Goal: Browse casually: Explore the website without a specific task or goal

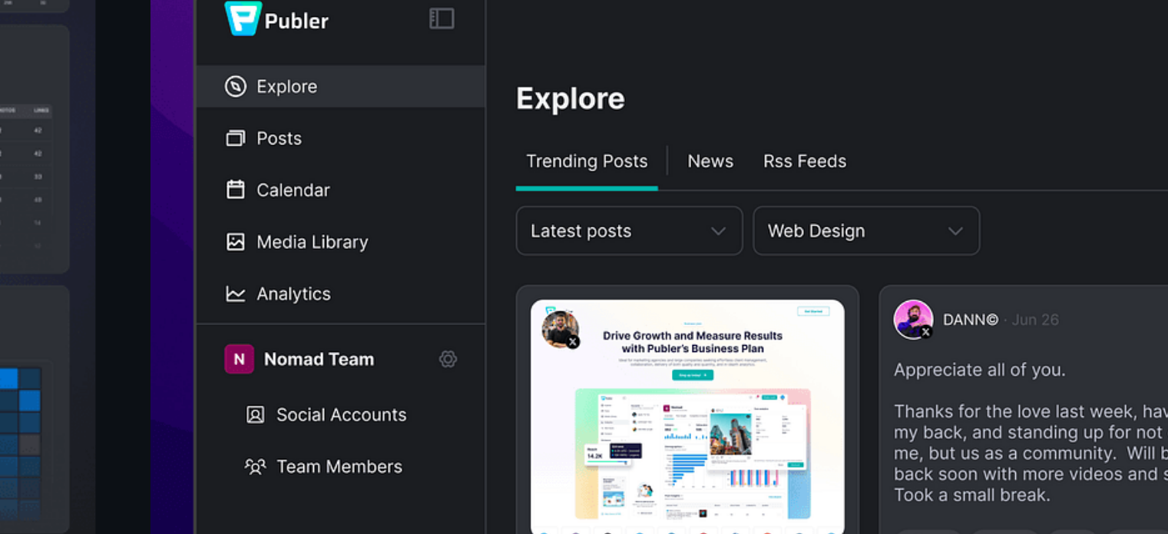
scroll to position [373, 0]
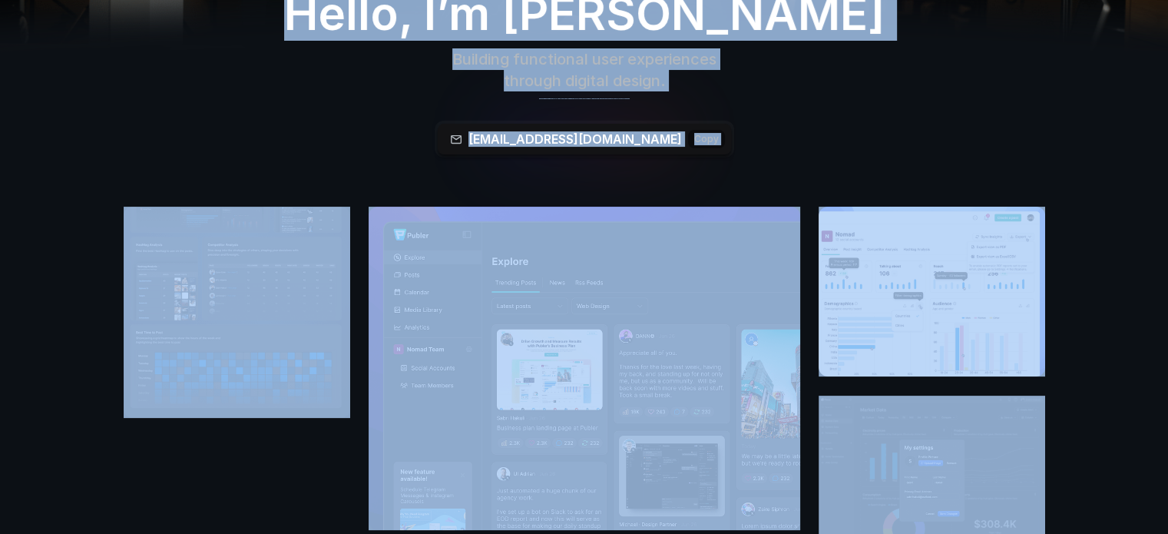
scroll to position [0, 0]
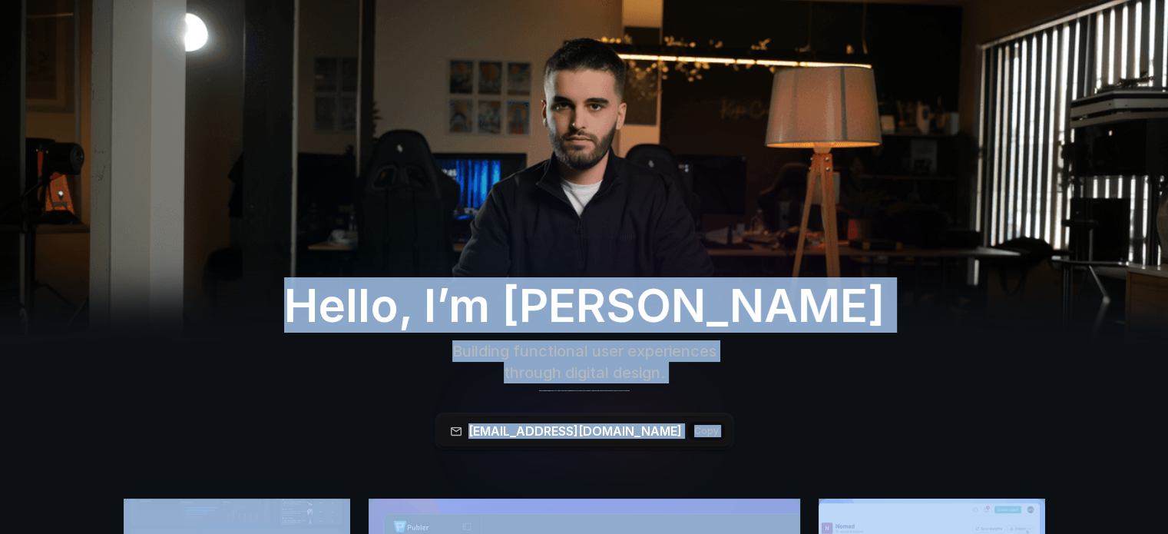
drag, startPoint x: 282, startPoint y: 445, endPoint x: 738, endPoint y: 55, distance: 600.7
click at [693, 73] on img at bounding box center [584, 193] width 1168 height 493
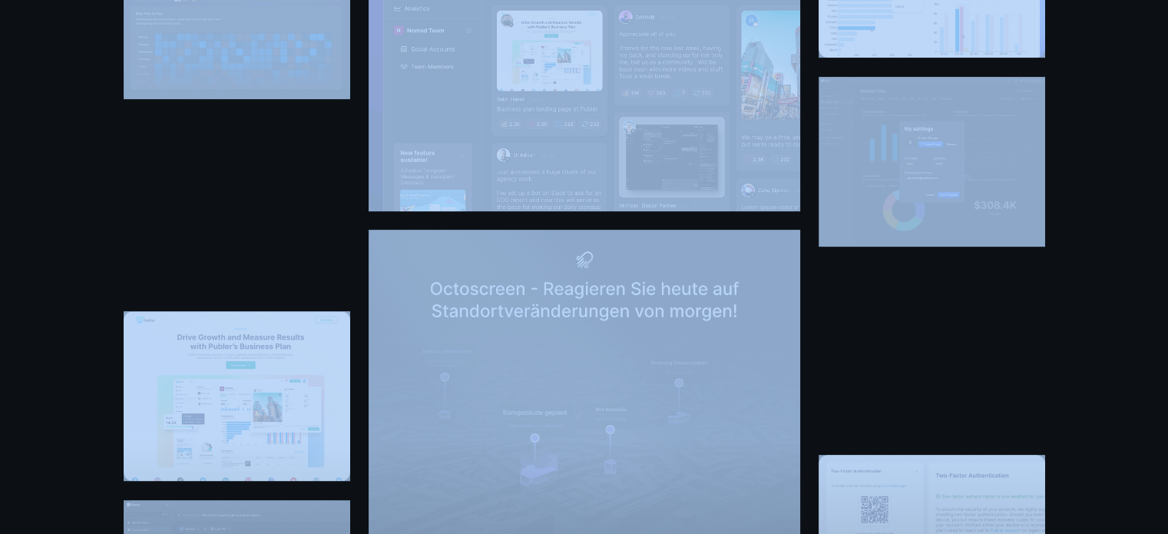
scroll to position [850, 0]
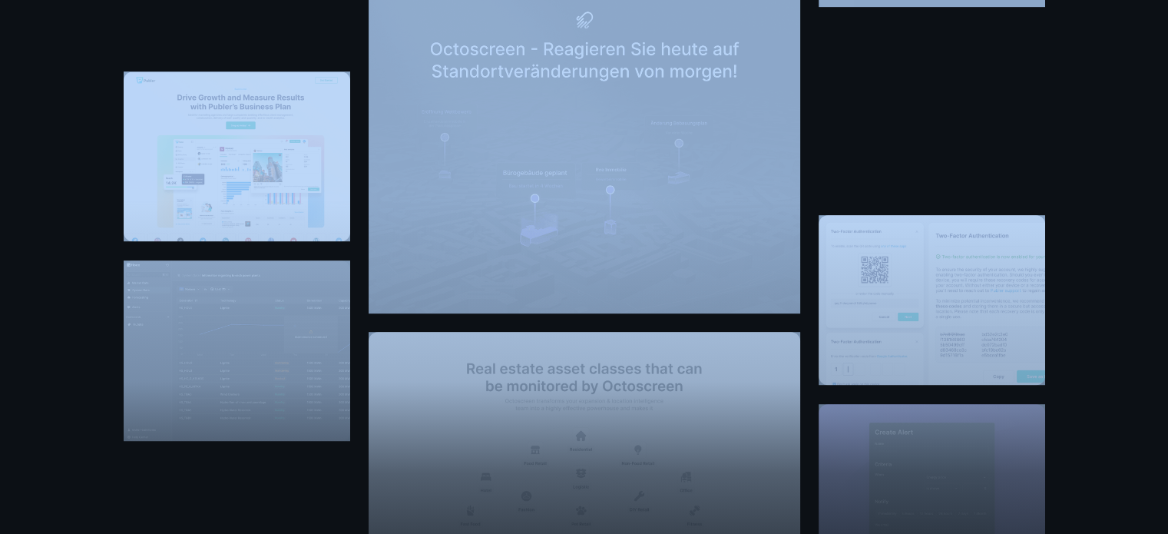
click at [43, 387] on div "View more work" at bounding box center [584, 151] width 1168 height 1007
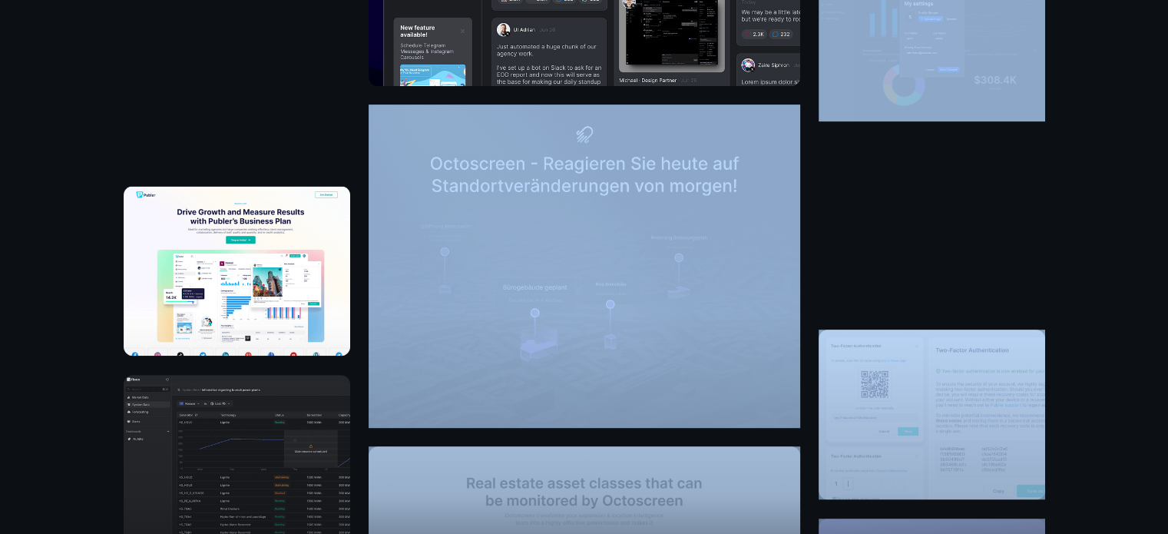
scroll to position [562, 0]
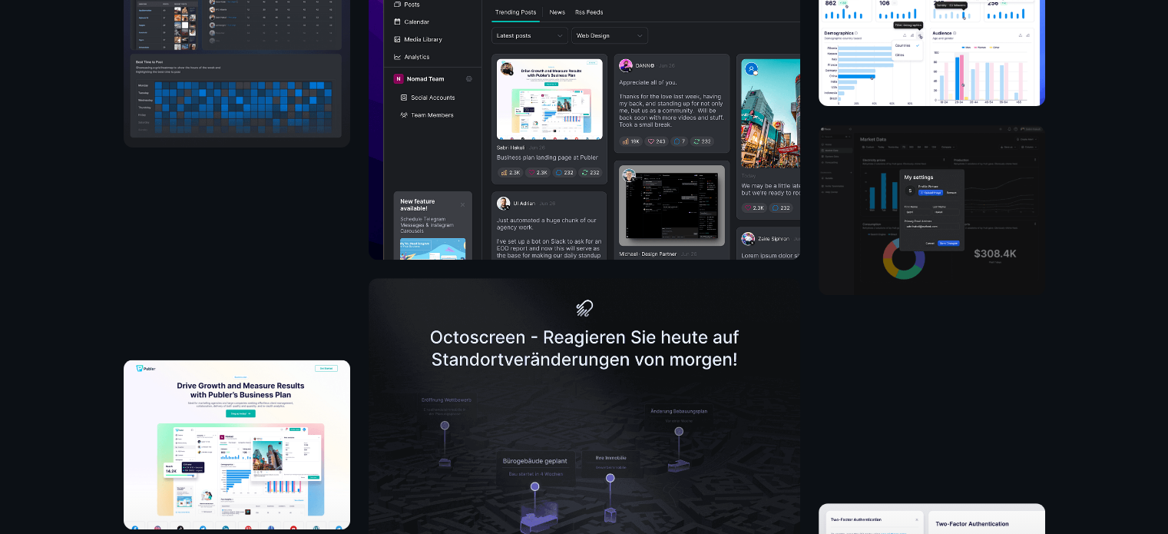
drag, startPoint x: 240, startPoint y: 368, endPoint x: 405, endPoint y: 480, distance: 199.6
click at [405, 480] on div "View more work" at bounding box center [585, 439] width 922 height 1007
click at [71, 464] on div "View more work" at bounding box center [584, 439] width 1168 height 1007
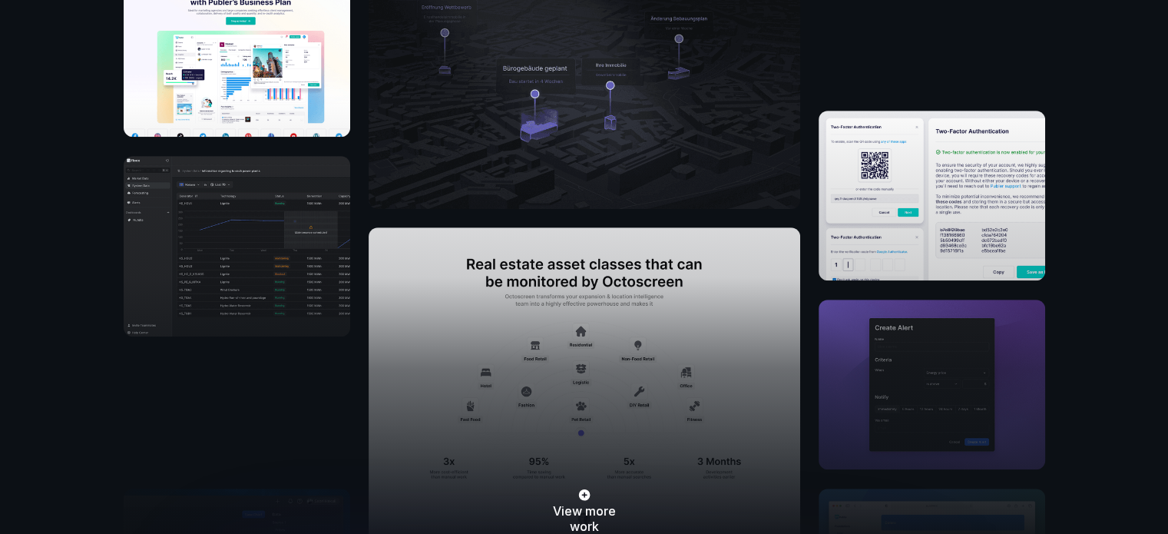
scroll to position [959, 0]
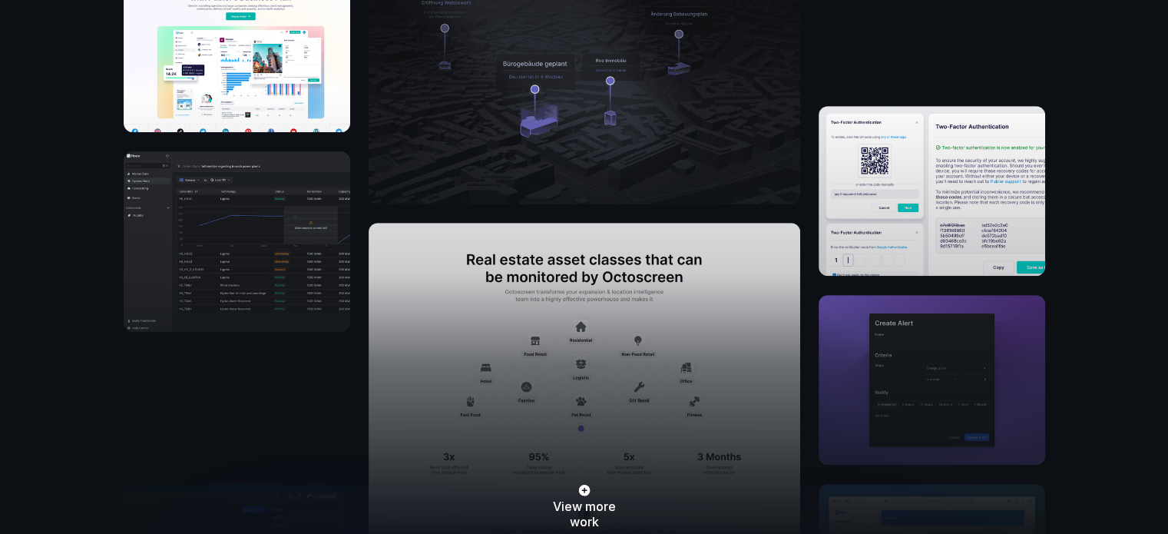
click at [264, 217] on div "View more work" at bounding box center [585, 318] width 922 height 458
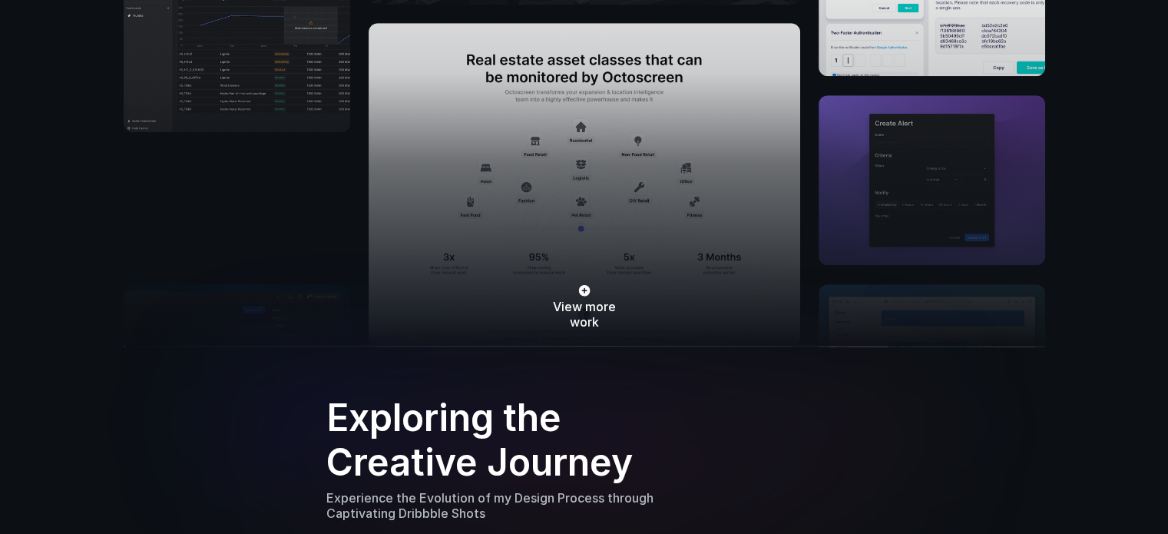
scroll to position [1162, 0]
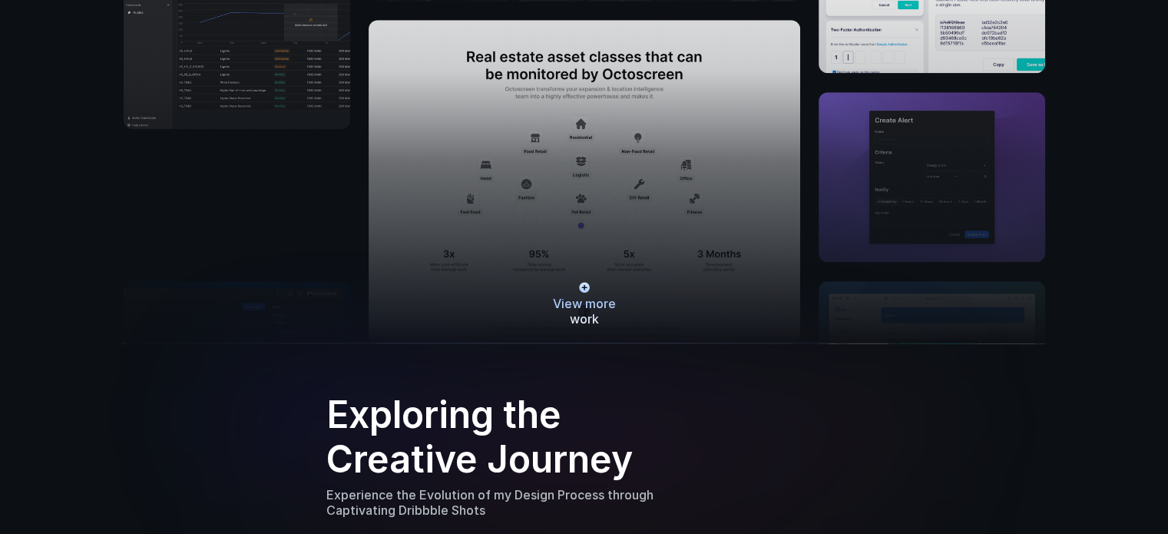
click at [584, 297] on span "View more work" at bounding box center [584, 311] width 95 height 31
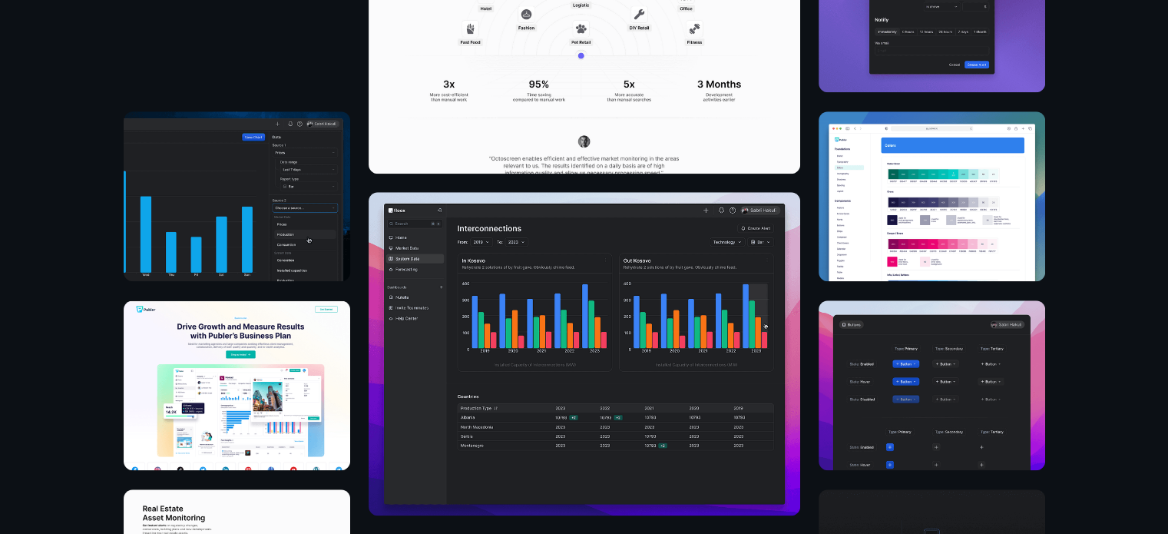
scroll to position [1332, 0]
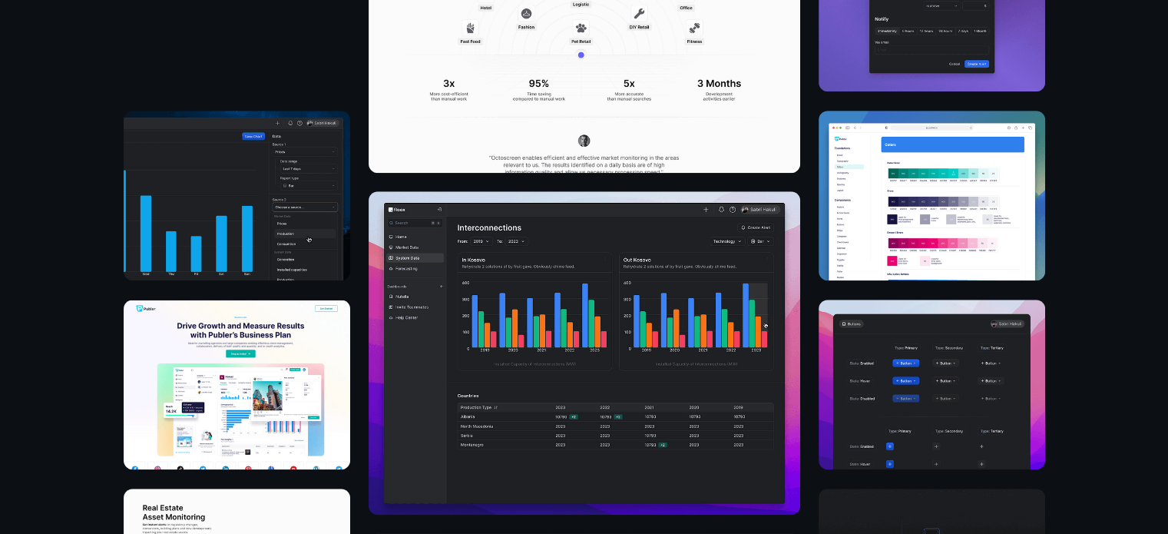
click at [584, 297] on img at bounding box center [585, 352] width 432 height 323
click at [621, 301] on img at bounding box center [585, 352] width 432 height 323
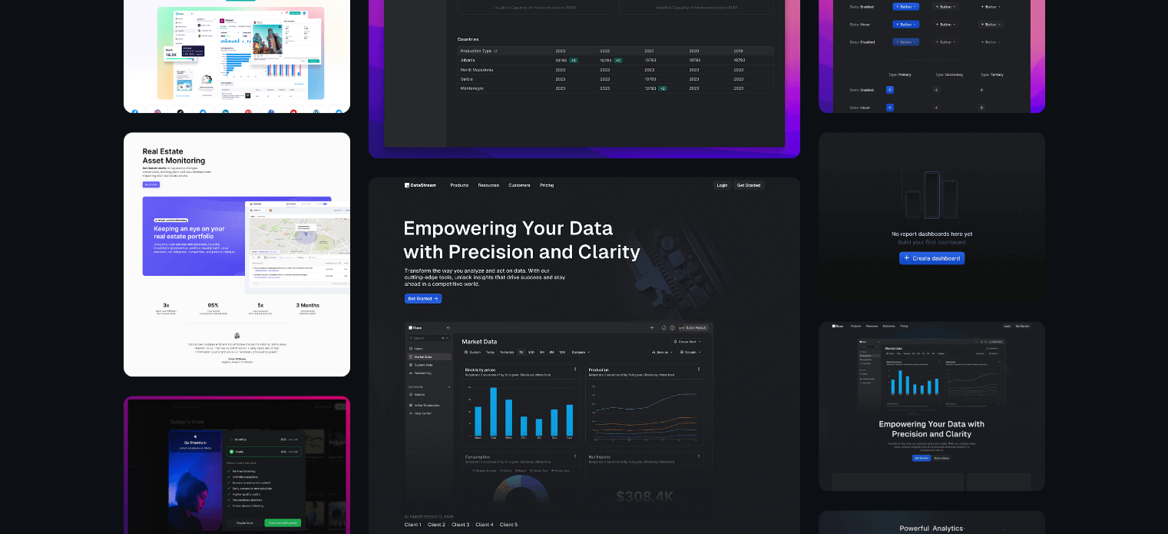
scroll to position [1844, 0]
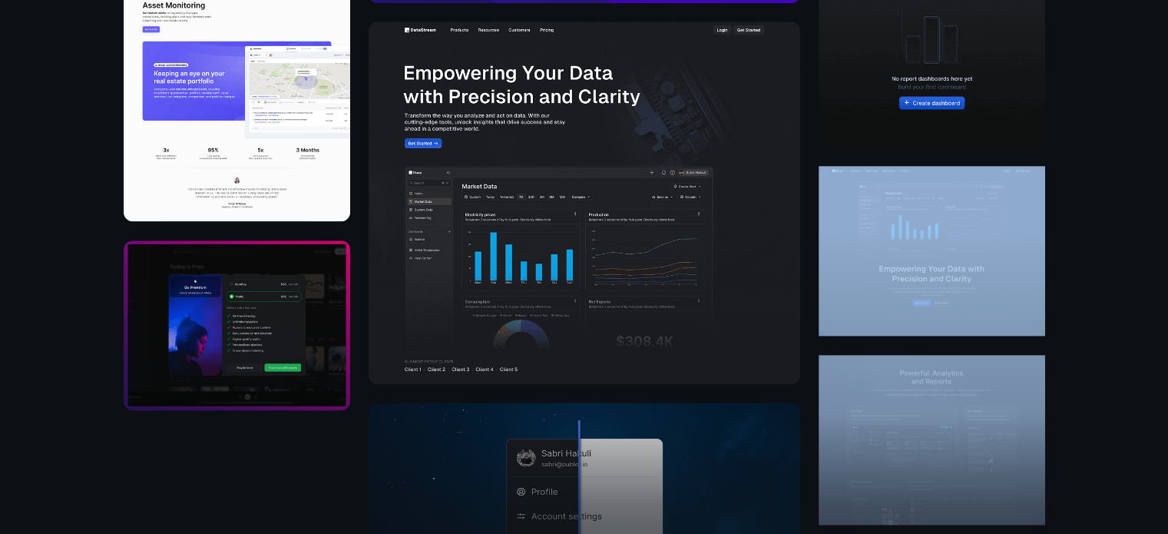
drag, startPoint x: 945, startPoint y: 245, endPoint x: 965, endPoint y: 51, distance: 194.5
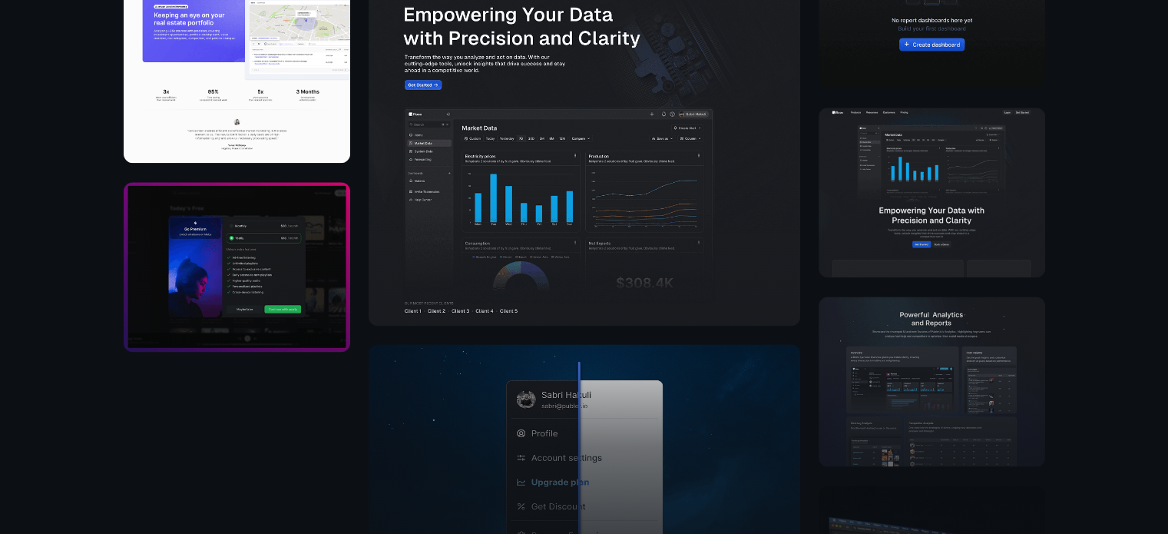
scroll to position [1918, 0]
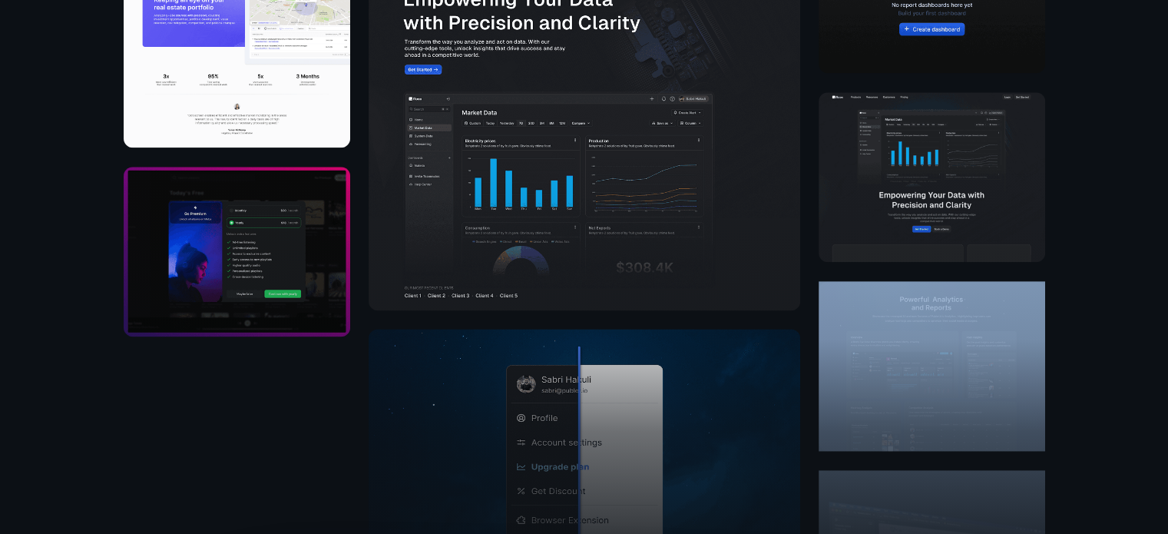
drag, startPoint x: 911, startPoint y: 184, endPoint x: 1078, endPoint y: 189, distance: 167.5
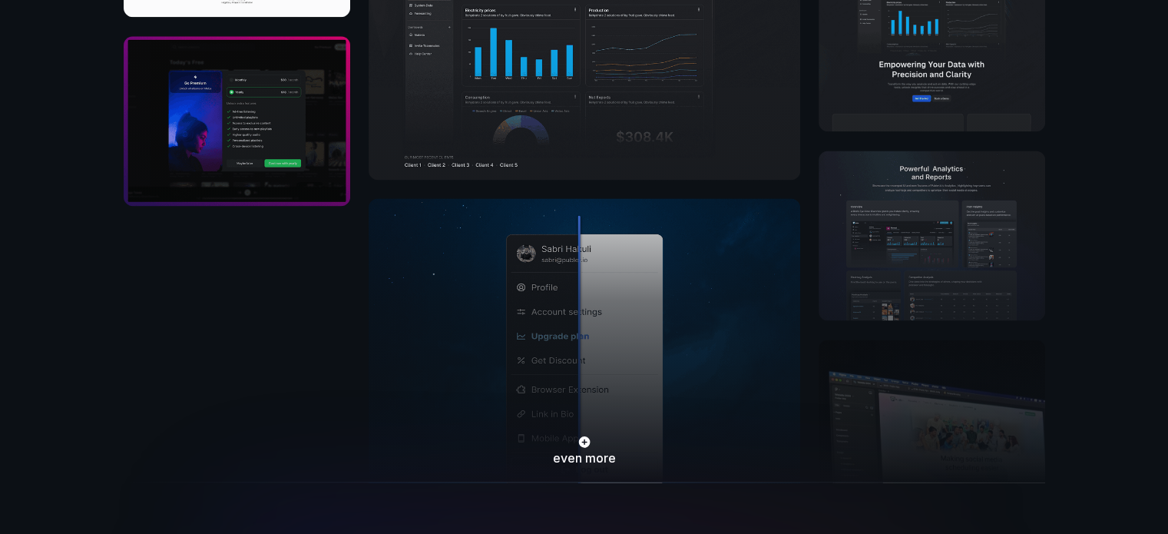
scroll to position [2182, 0]
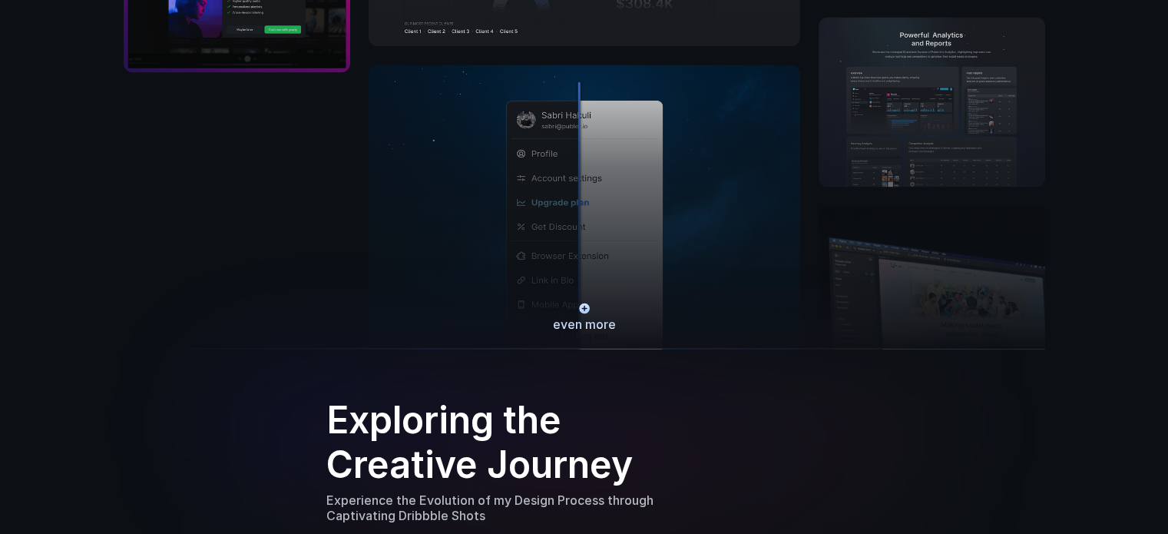
click at [579, 323] on span "even more" at bounding box center [584, 324] width 64 height 16
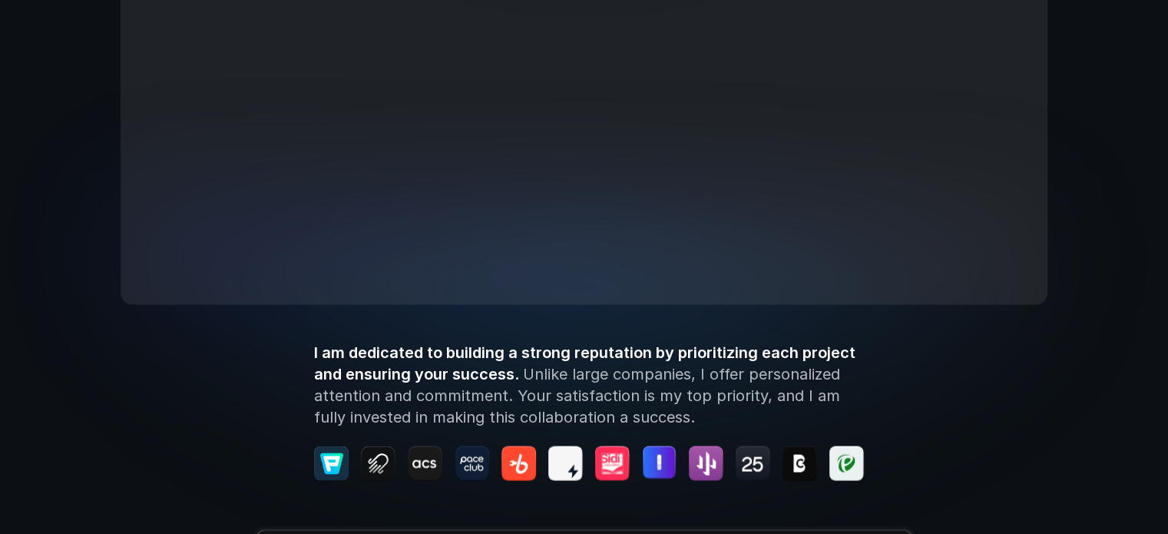
scroll to position [3178, 0]
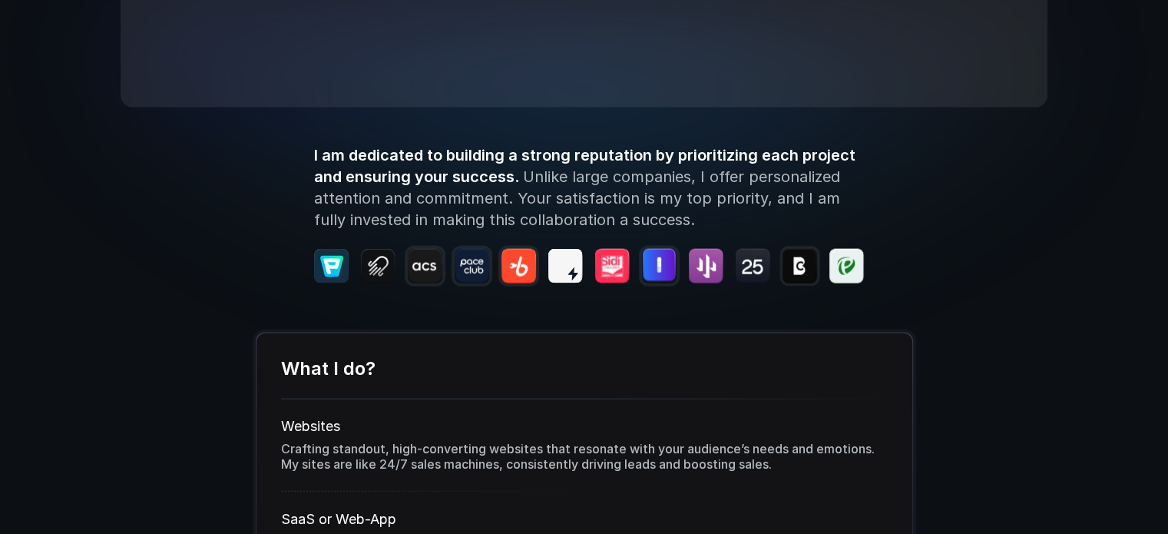
click at [810, 270] on img at bounding box center [800, 266] width 35 height 35
click at [746, 275] on img at bounding box center [753, 266] width 35 height 35
click at [716, 272] on img at bounding box center [706, 266] width 35 height 35
click at [649, 267] on img at bounding box center [659, 266] width 35 height 35
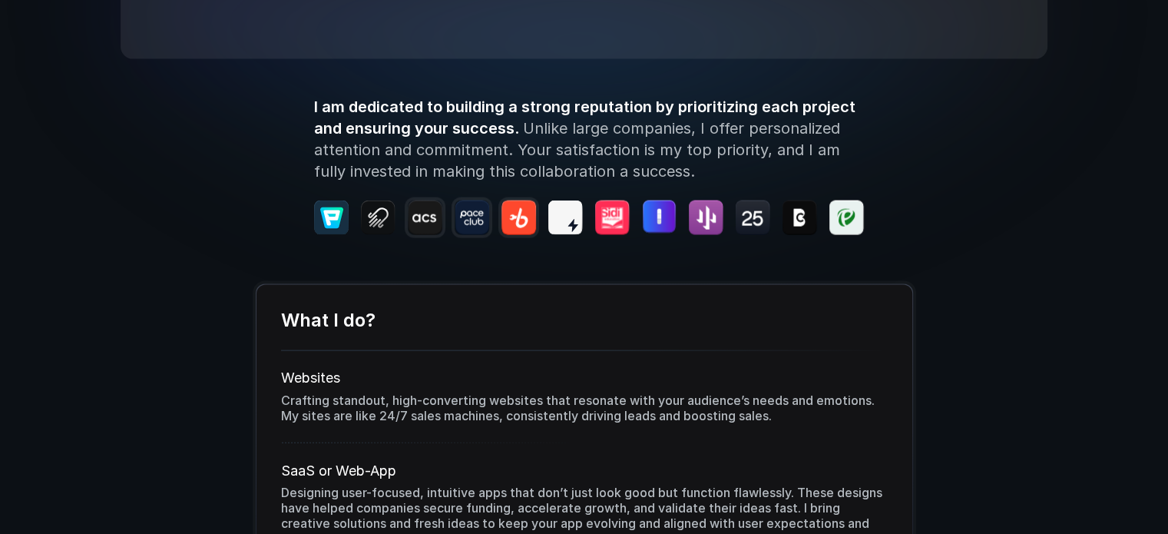
scroll to position [3264, 0]
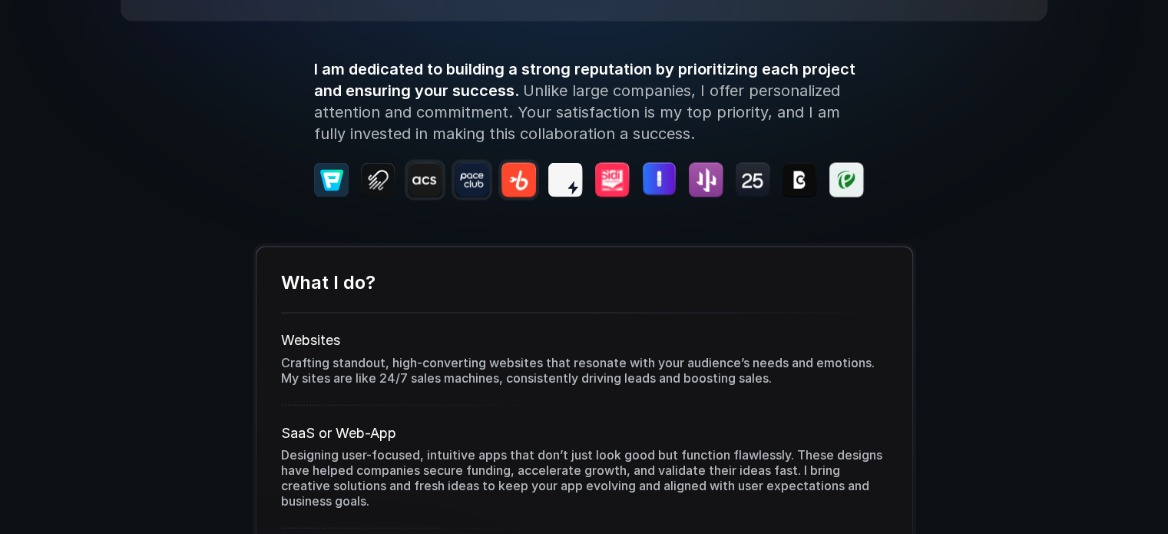
drag, startPoint x: 475, startPoint y: 193, endPoint x: 495, endPoint y: 193, distance: 20.0
click at [495, 193] on div at bounding box center [473, 180] width 136 height 35
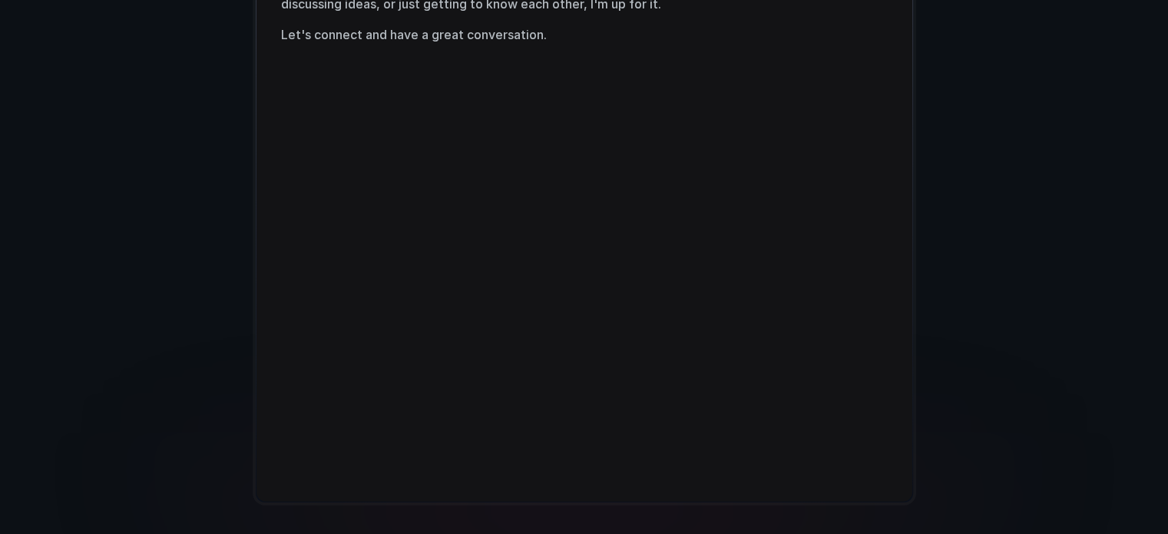
scroll to position [4321, 0]
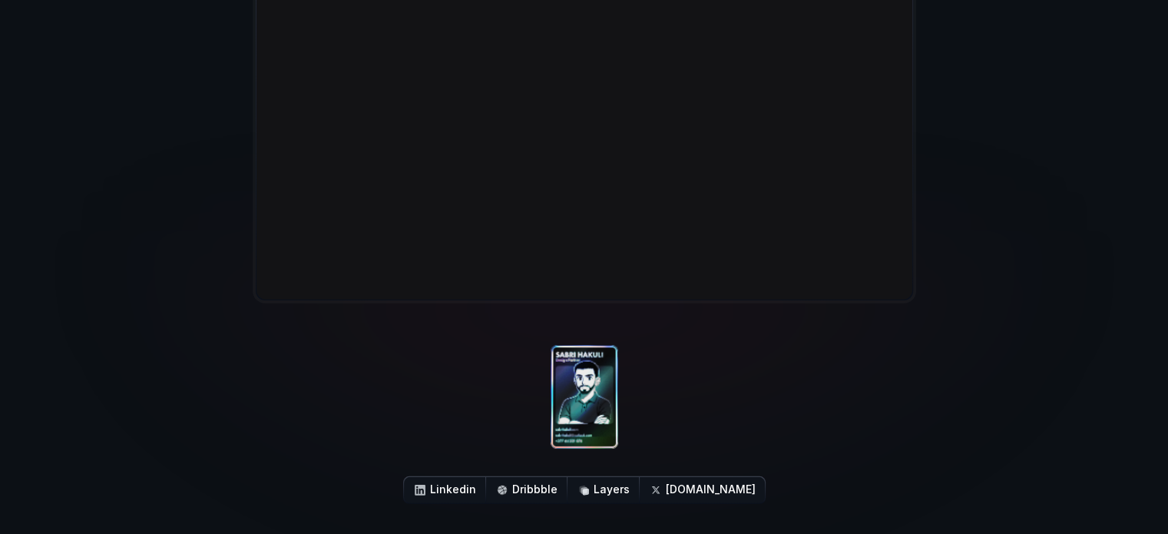
click at [583, 402] on div at bounding box center [583, 399] width 85 height 257
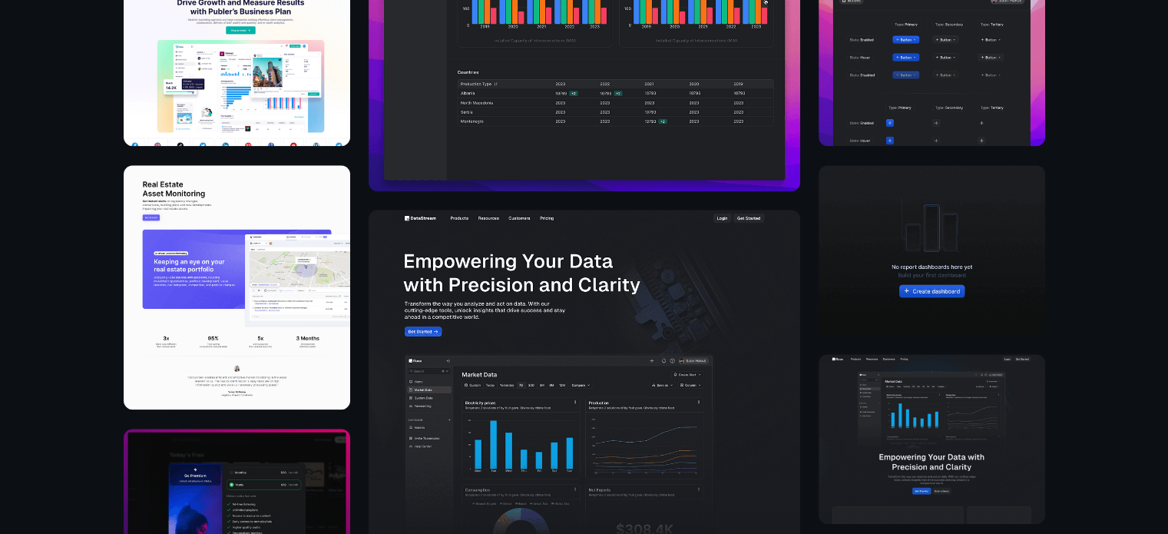
scroll to position [1633, 0]
